Goal: Task Accomplishment & Management: Manage account settings

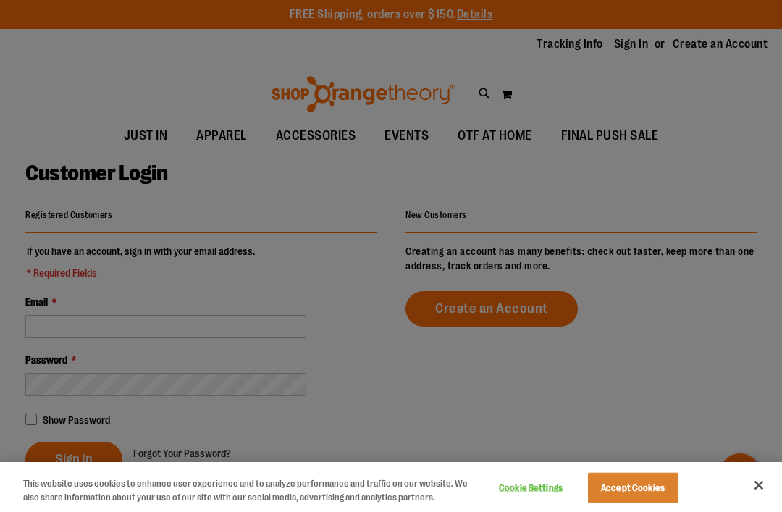
click at [747, 488] on button "Close" at bounding box center [759, 485] width 32 height 32
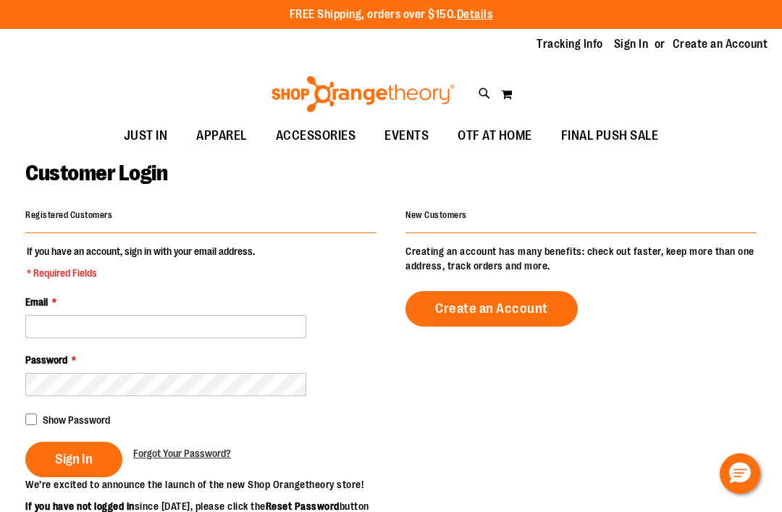
click at [212, 451] on span "Forgot Your Password?" at bounding box center [182, 454] width 98 height 12
click at [212, 452] on span "Forgot Your Password?" at bounding box center [182, 454] width 98 height 12
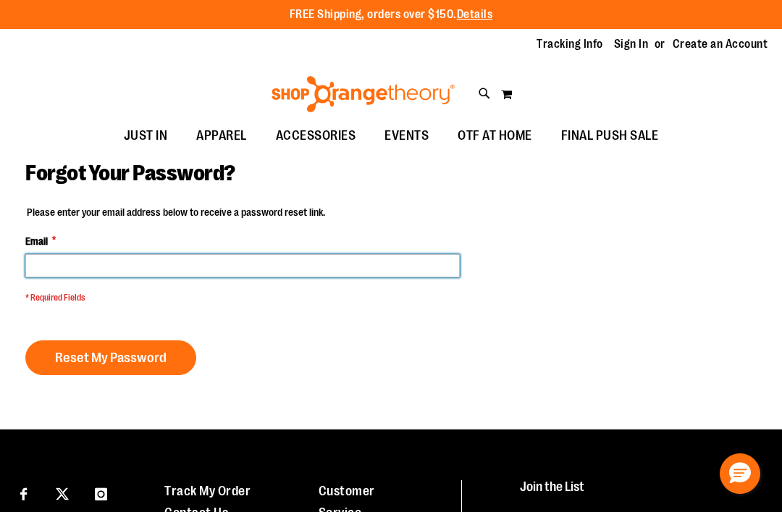
click at [422, 274] on input "Email *" at bounding box center [242, 265] width 435 height 23
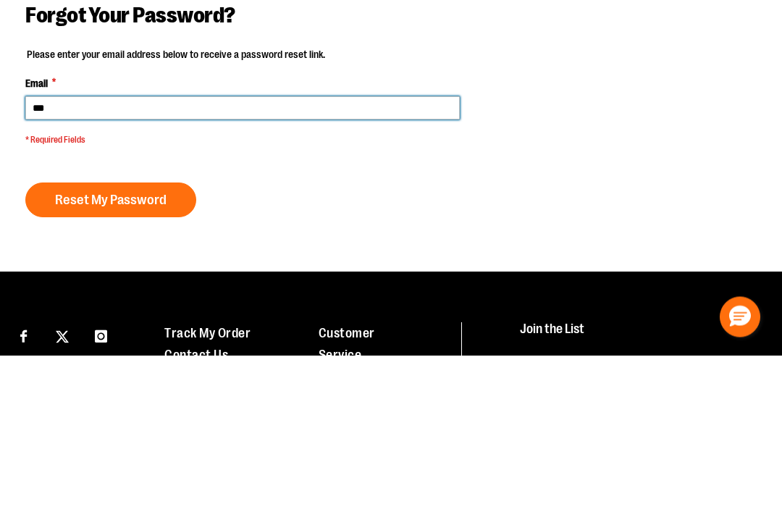
type input "****"
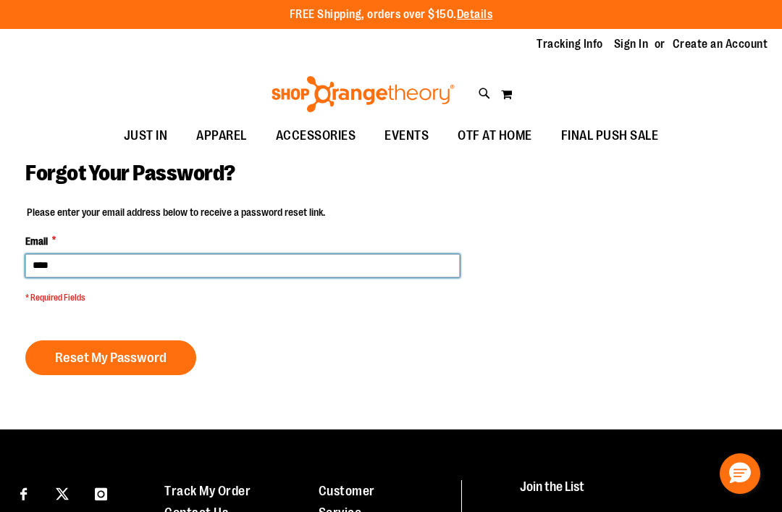
click at [418, 125] on span "EVENTS" at bounding box center [407, 136] width 44 height 33
